Goal: Find specific page/section: Find specific page/section

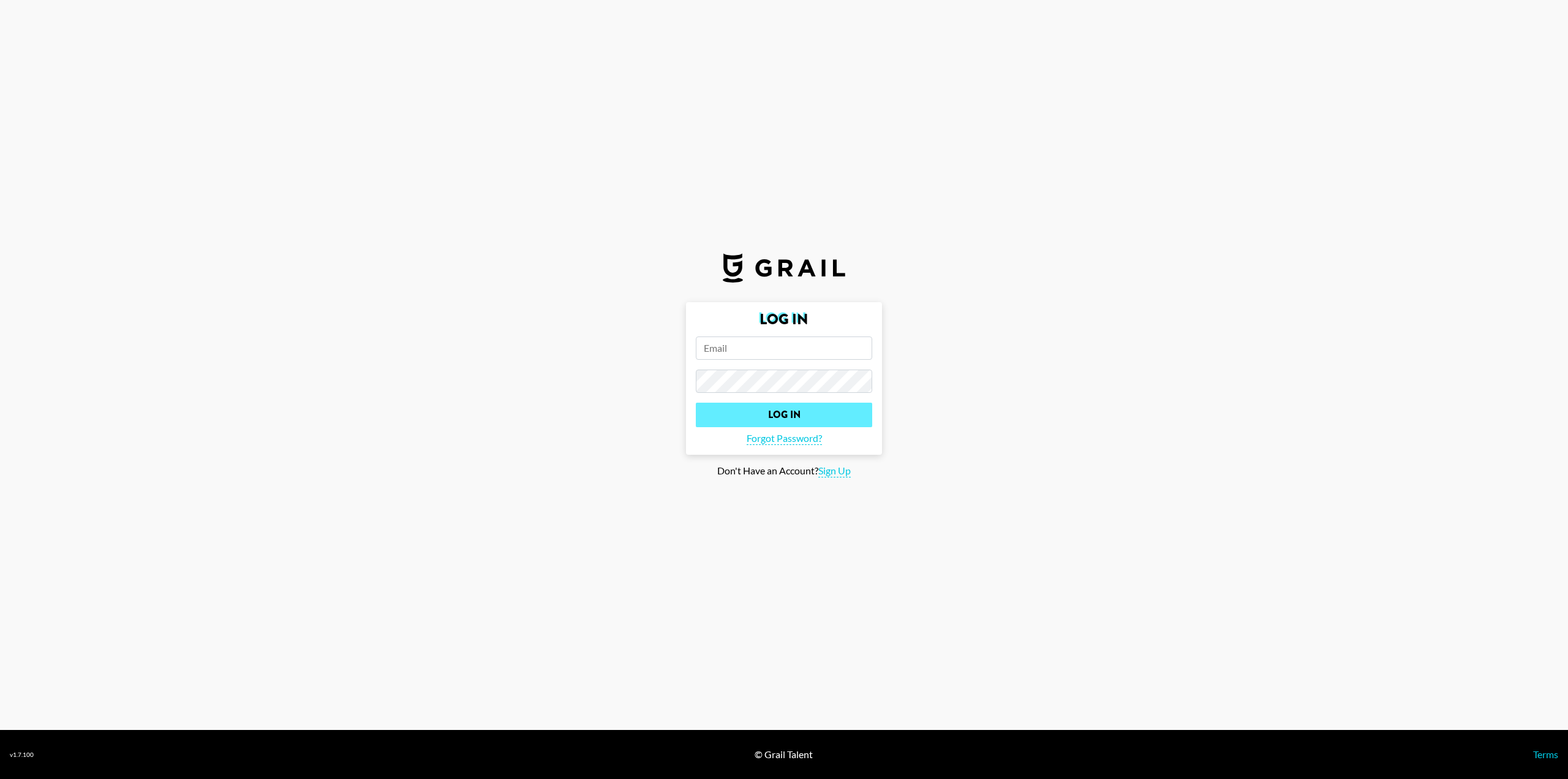
type input "[PERSON_NAME][EMAIL_ADDRESS][PERSON_NAME][DOMAIN_NAME]"
click at [792, 422] on input "Log In" at bounding box center [784, 415] width 177 height 25
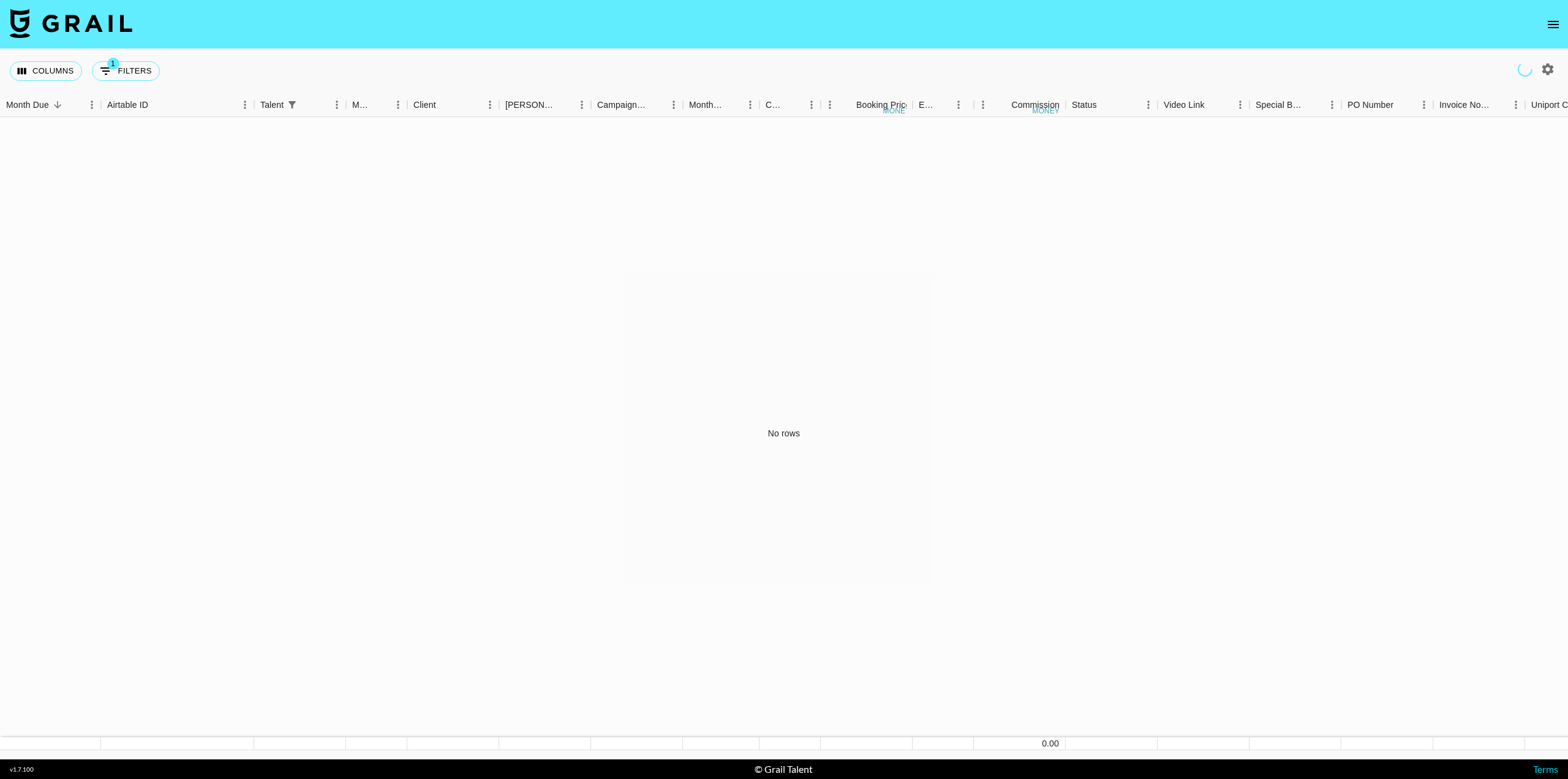
click at [1552, 23] on icon "open drawer" at bounding box center [1554, 25] width 14 height 14
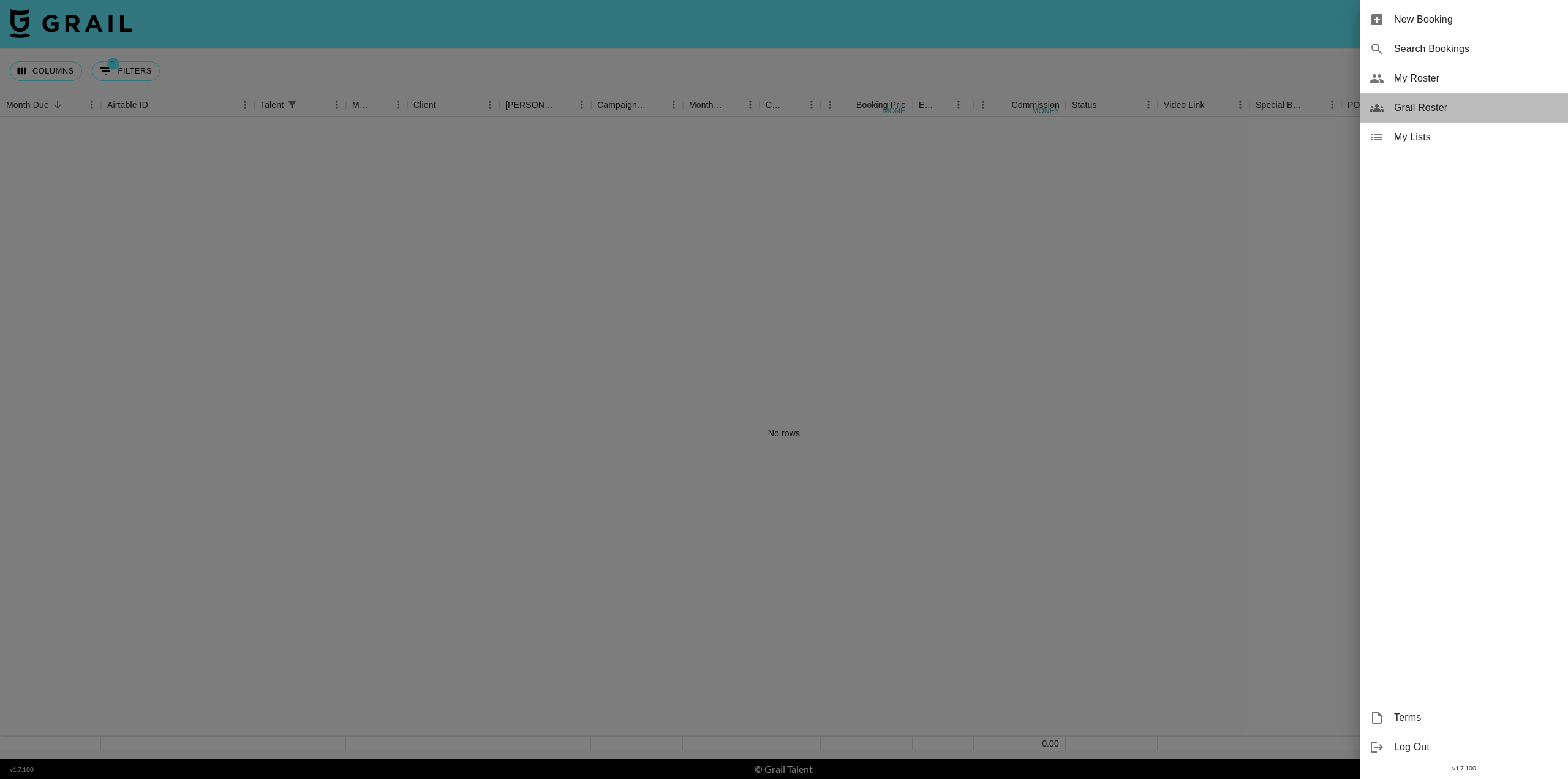
click at [1430, 103] on span "Grail Roster" at bounding box center [1476, 108] width 164 height 14
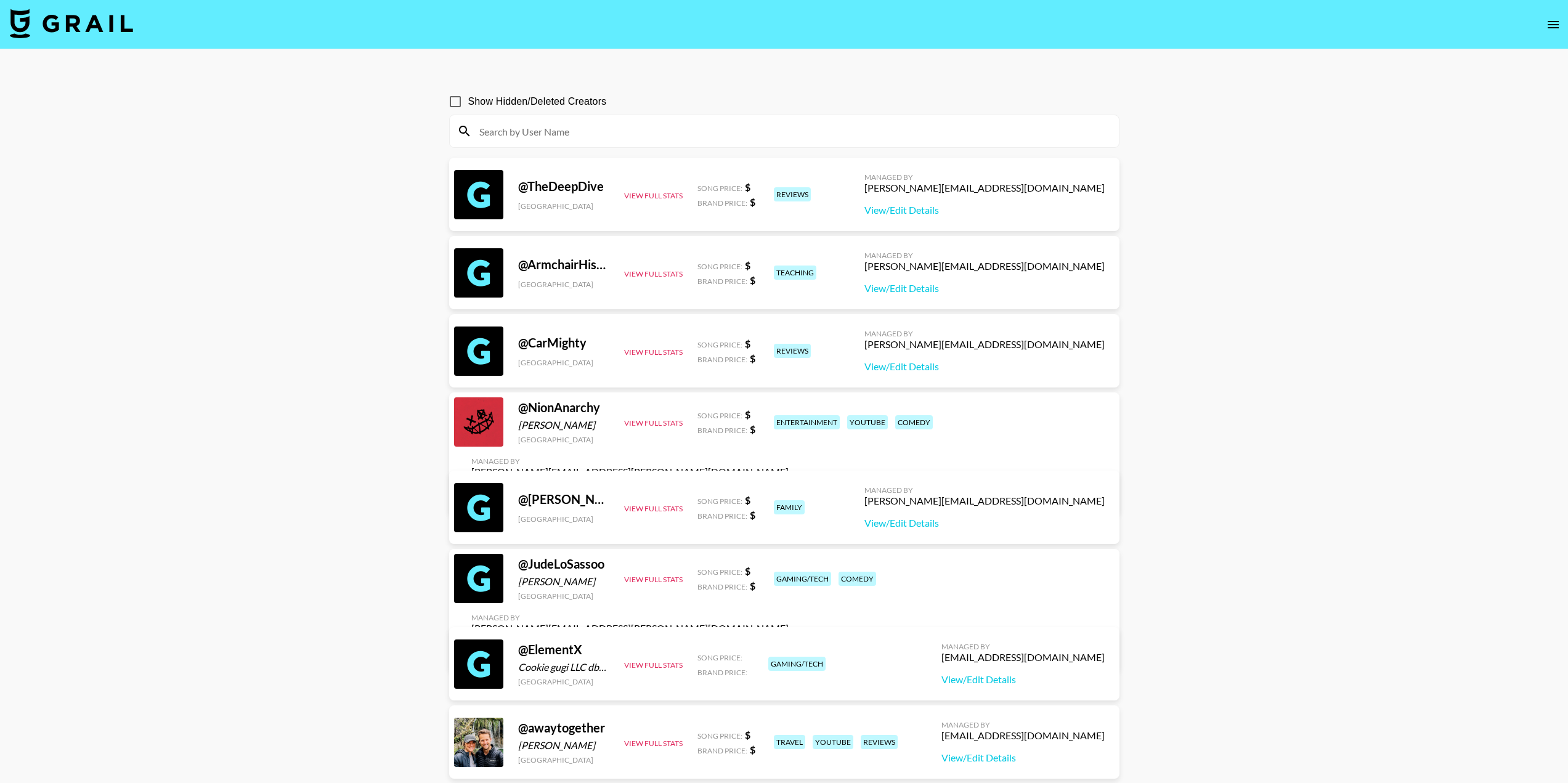
click at [642, 127] on input at bounding box center [792, 131] width 639 height 20
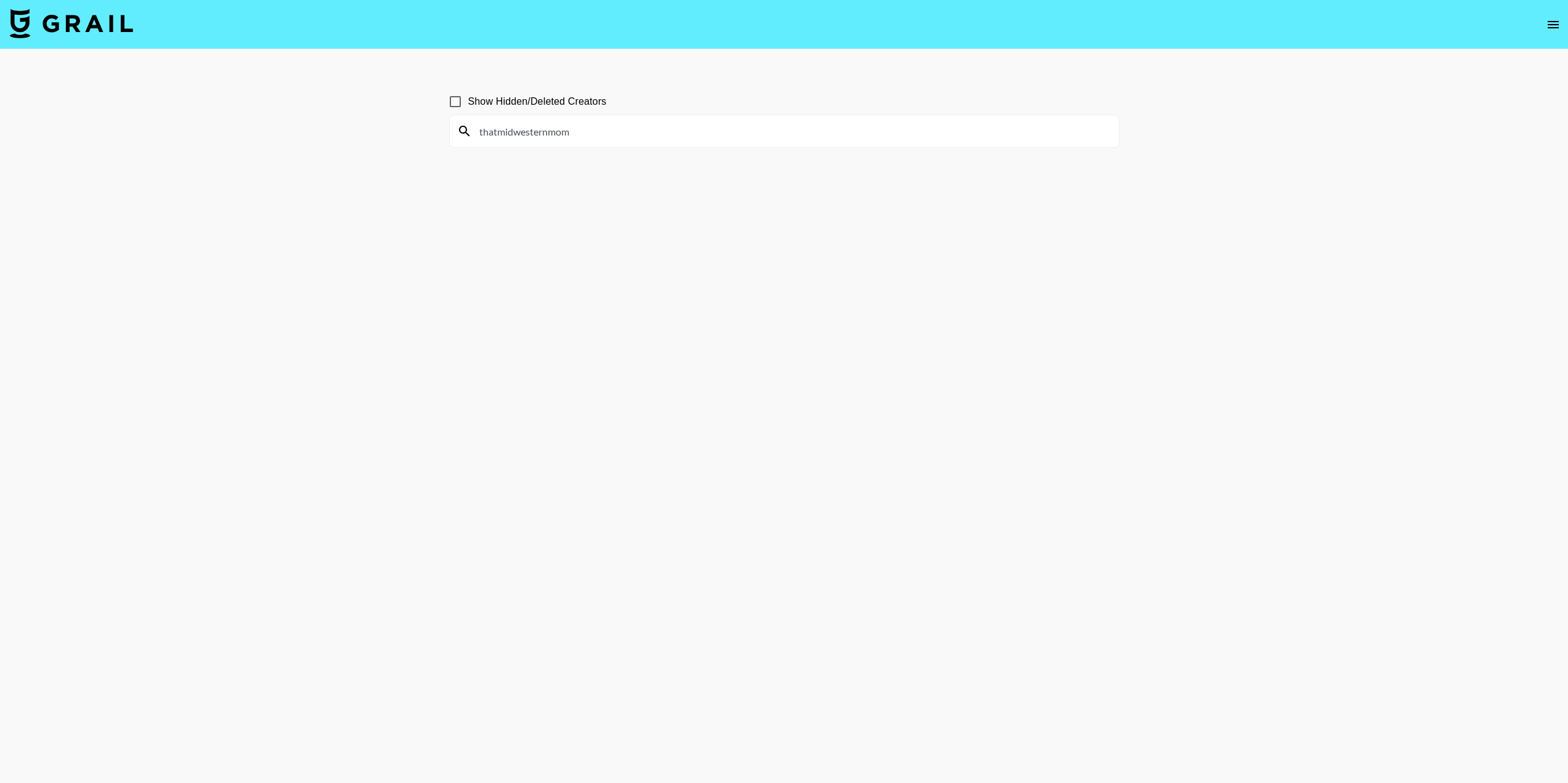
type input "thatmidwesternmom"
click at [459, 98] on input "Show Hidden/Deleted Creators" at bounding box center [455, 102] width 26 height 26
checkbox input "true"
click at [609, 122] on input "thatmidwesternmom" at bounding box center [792, 131] width 639 height 20
click at [494, 138] on input "thatmidwesternmom" at bounding box center [792, 131] width 639 height 20
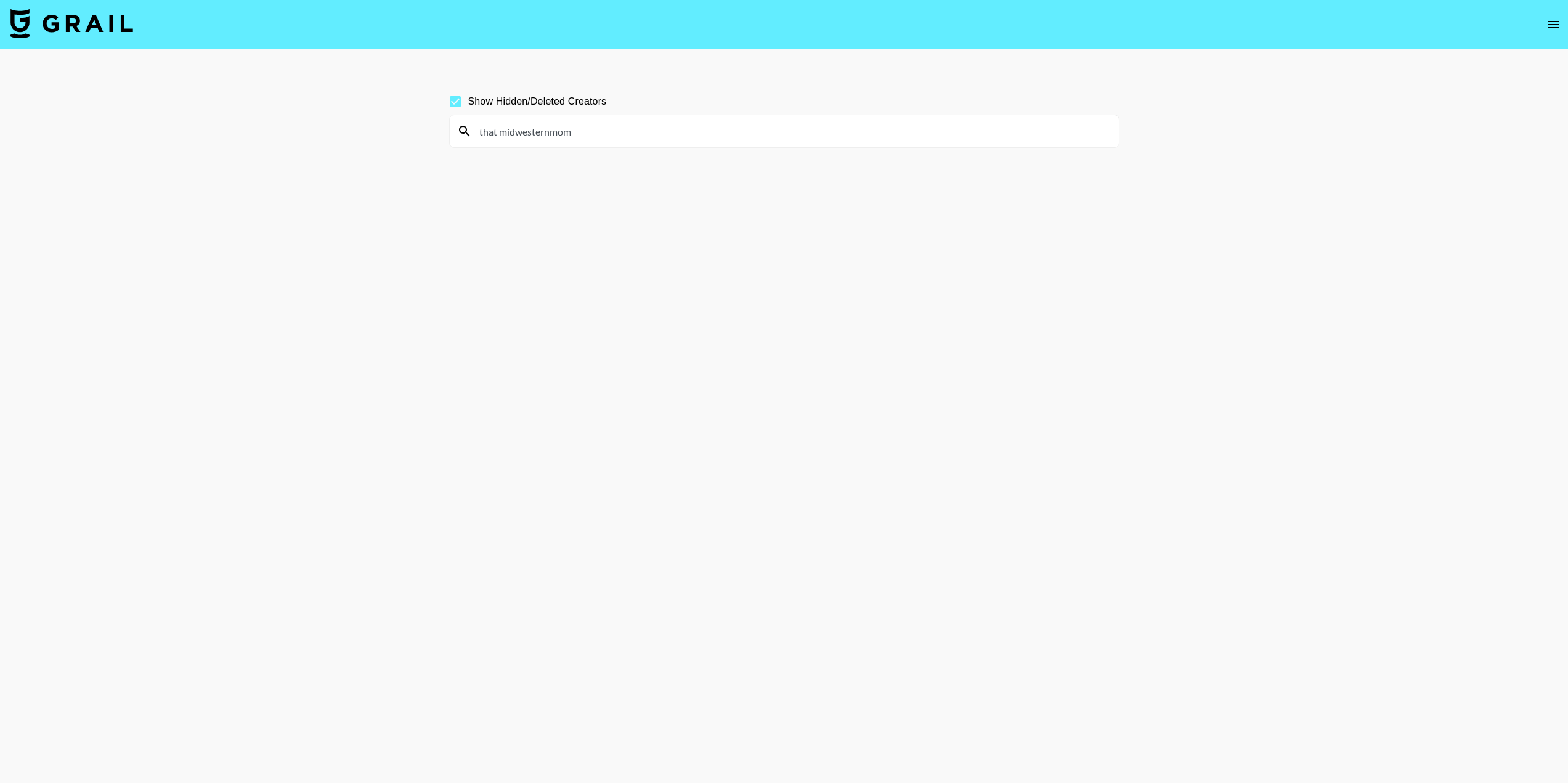
click at [545, 136] on input "that midwesternmom" at bounding box center [792, 131] width 639 height 20
drag, startPoint x: 620, startPoint y: 138, endPoint x: 331, endPoint y: 146, distance: 289.1
click at [331, 146] on main "Show Hidden/Deleted Creators that midwestern mom" at bounding box center [784, 421] width 1568 height 744
click at [659, 128] on input "accordingtomandy" at bounding box center [792, 131] width 639 height 20
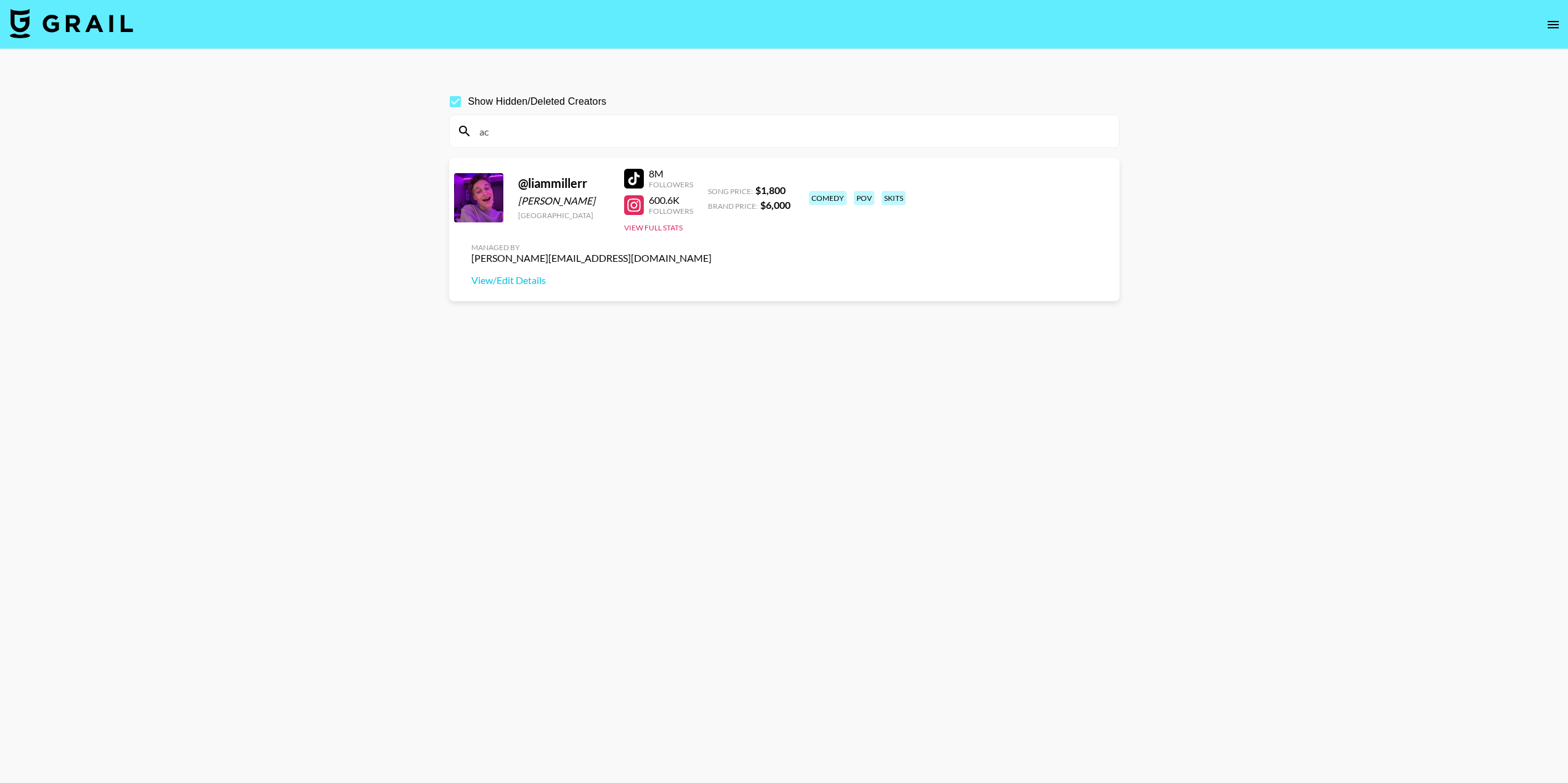
type input "a"
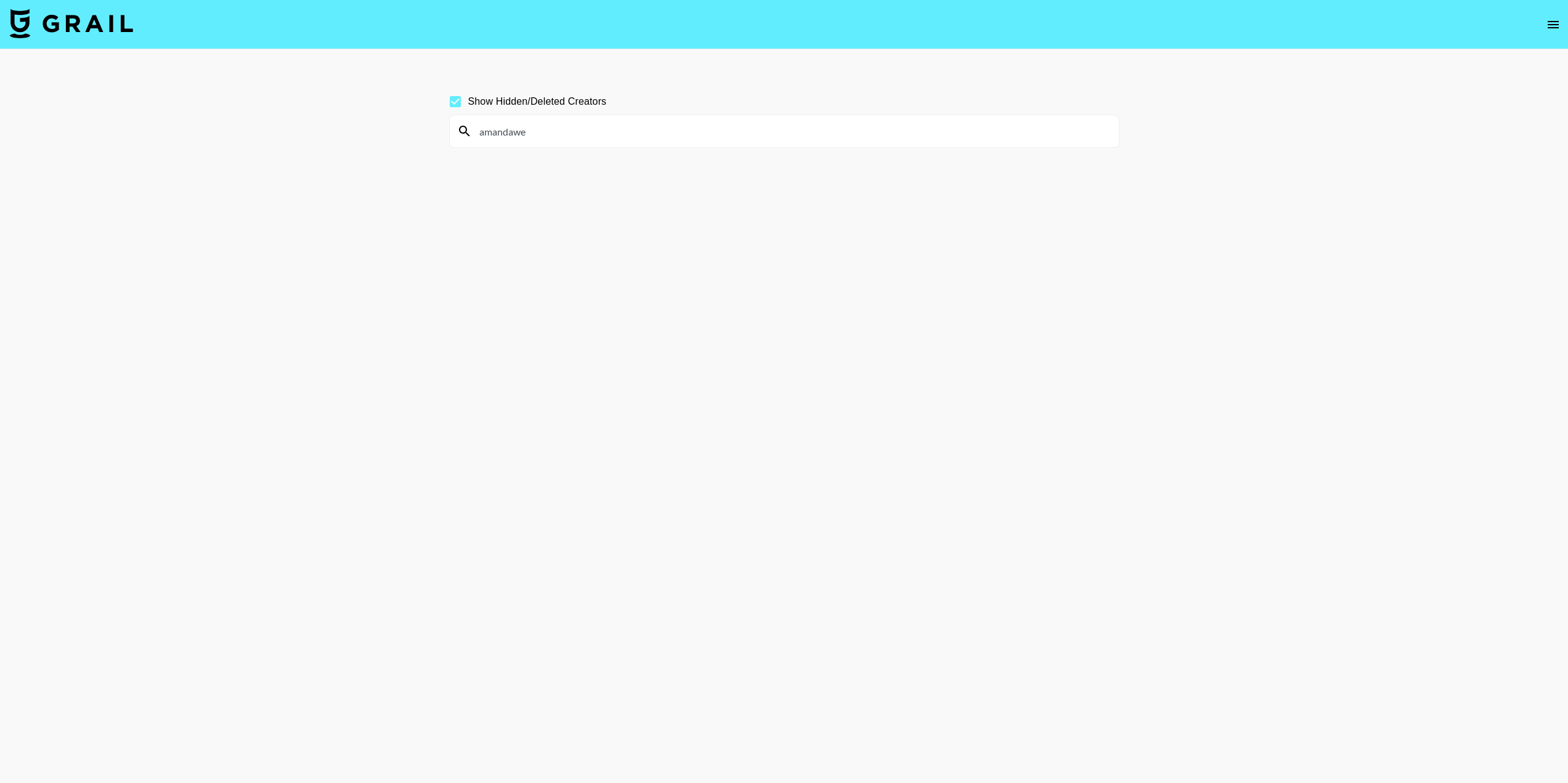
click at [639, 137] on input "amandawe" at bounding box center [792, 131] width 639 height 20
paste input "[URL][DOMAIN_NAME]"
type input "[URL][DOMAIN_NAME]"
